Goal: Information Seeking & Learning: Learn about a topic

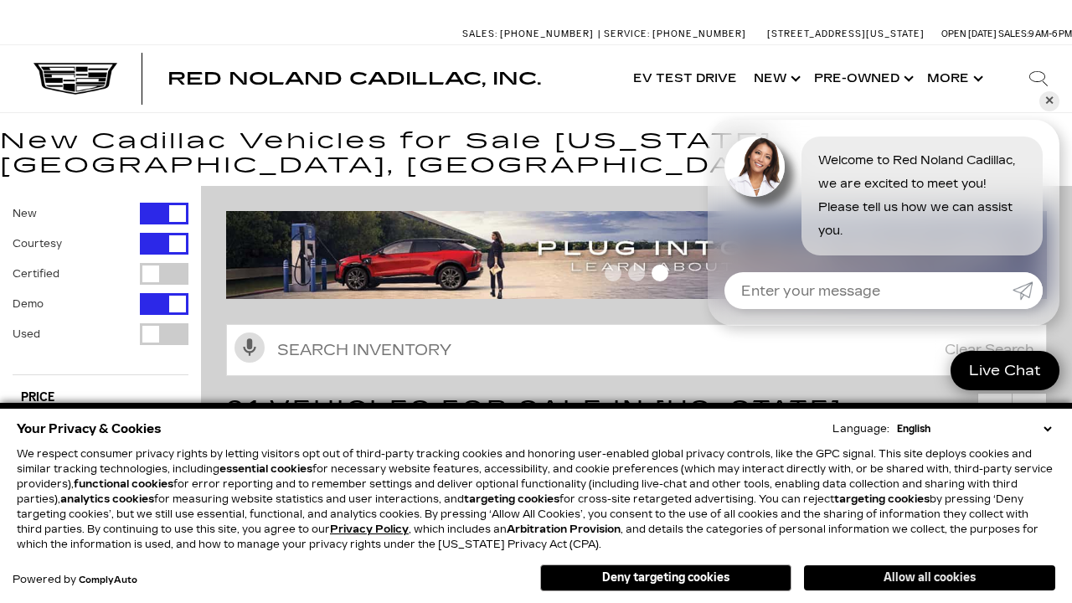
click at [930, 578] on button "Allow all cookies" at bounding box center [929, 577] width 251 height 25
